Goal: Use online tool/utility: Utilize a website feature to perform a specific function

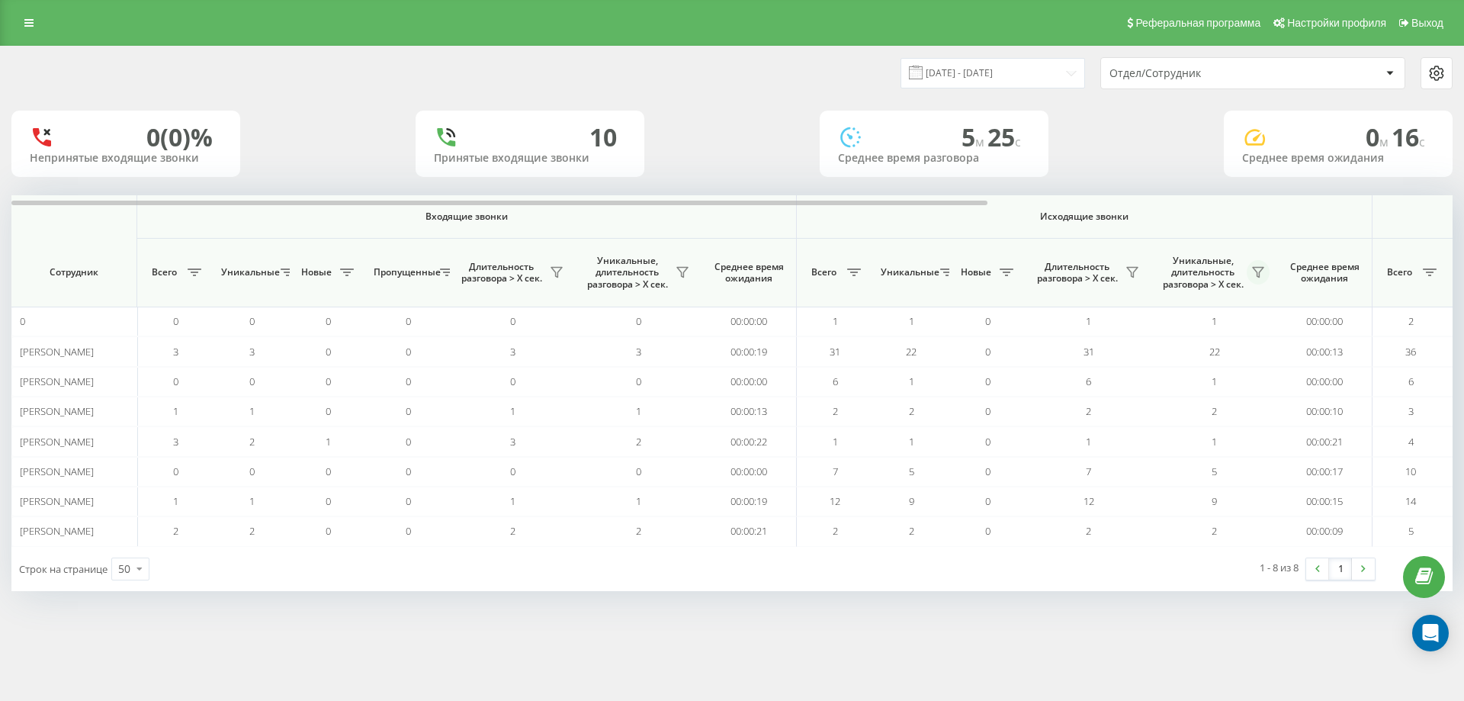
click at [1255, 270] on icon at bounding box center [1258, 273] width 11 height 10
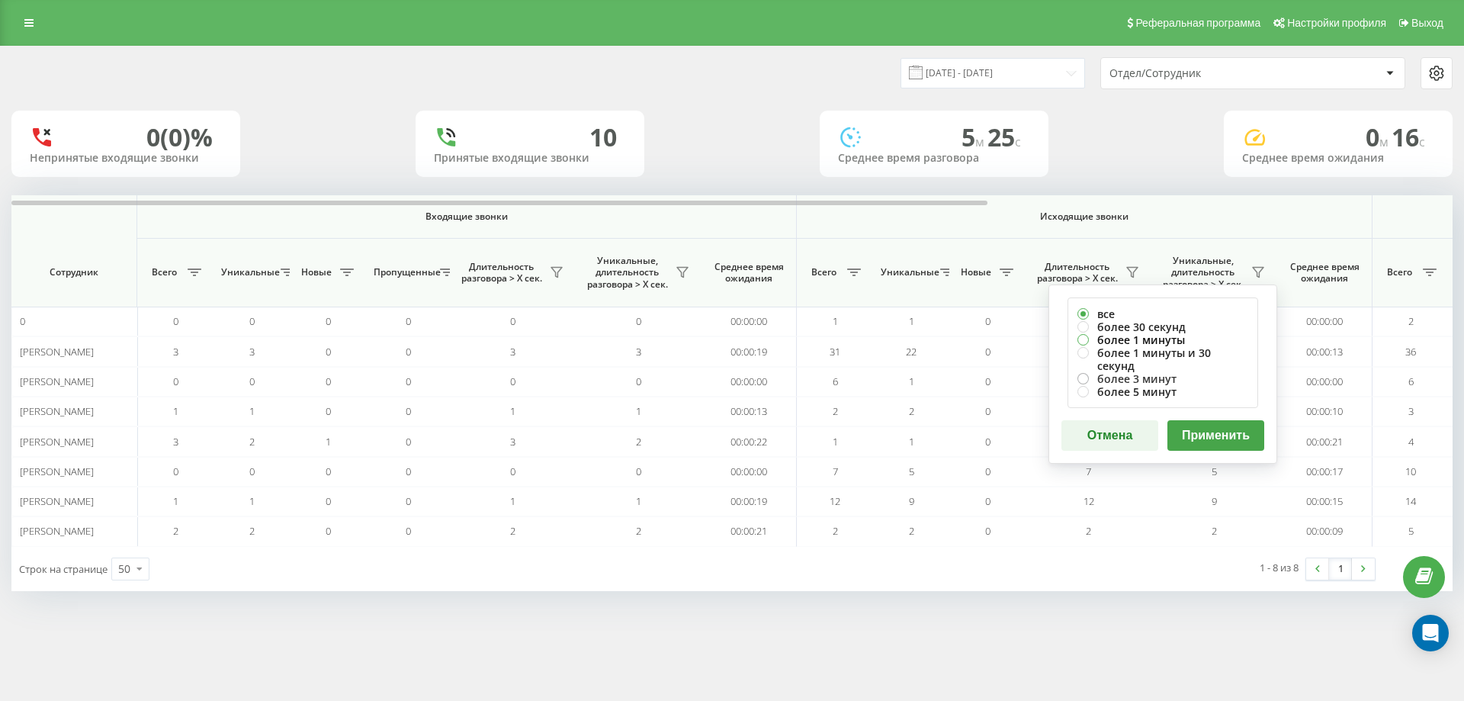
drag, startPoint x: 1195, startPoint y: 342, endPoint x: 1186, endPoint y: 364, distance: 23.5
click at [1194, 342] on label "более 1 минуты" at bounding box center [1162, 339] width 171 height 13
radio input "true"
click at [1202, 422] on button "Применить" at bounding box center [1215, 435] width 97 height 30
